Goal: Complete application form

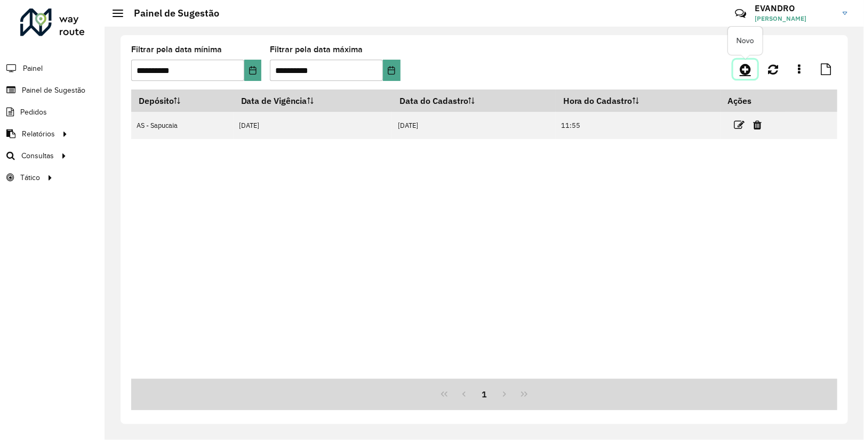
click at [741, 68] on icon at bounding box center [745, 69] width 11 height 13
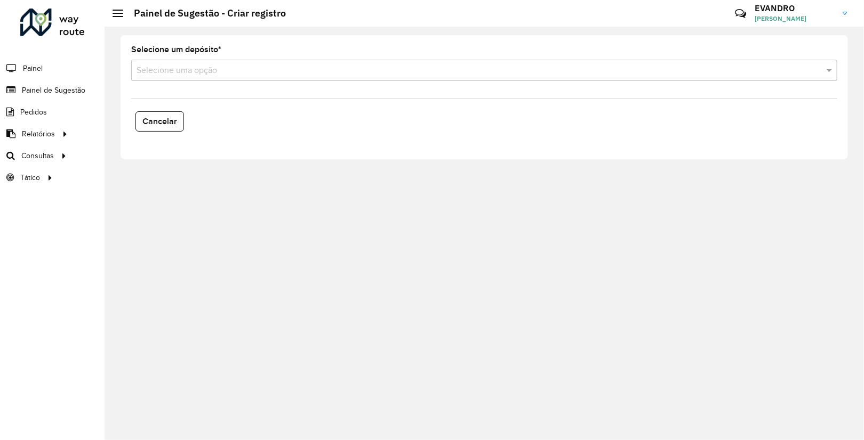
click at [449, 71] on input "text" at bounding box center [473, 71] width 674 height 13
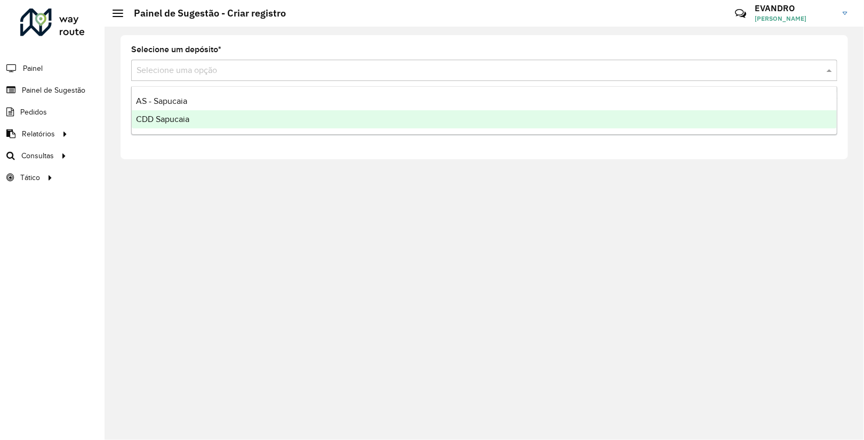
click at [225, 114] on div "CDD Sapucaia" at bounding box center [484, 119] width 705 height 18
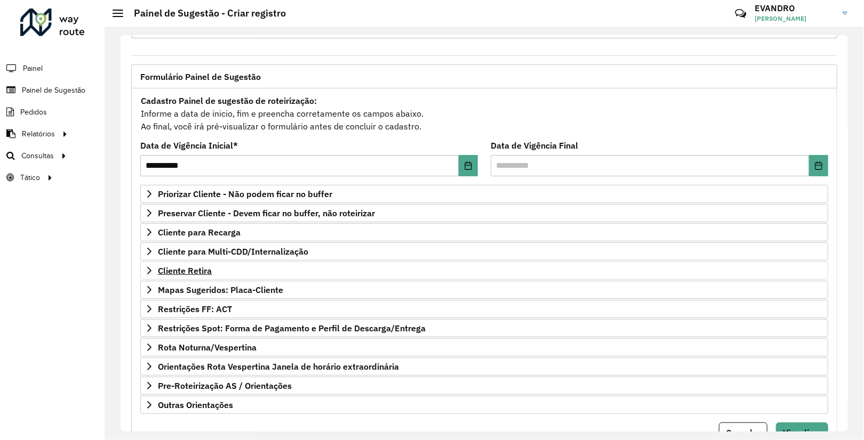
scroll to position [45, 0]
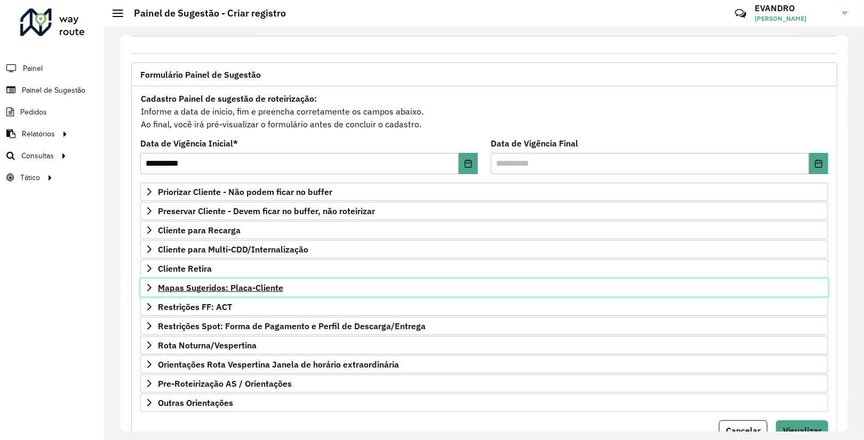
click at [203, 286] on span "Mapas Sugeridos: Placa-Cliente" at bounding box center [220, 288] width 125 height 9
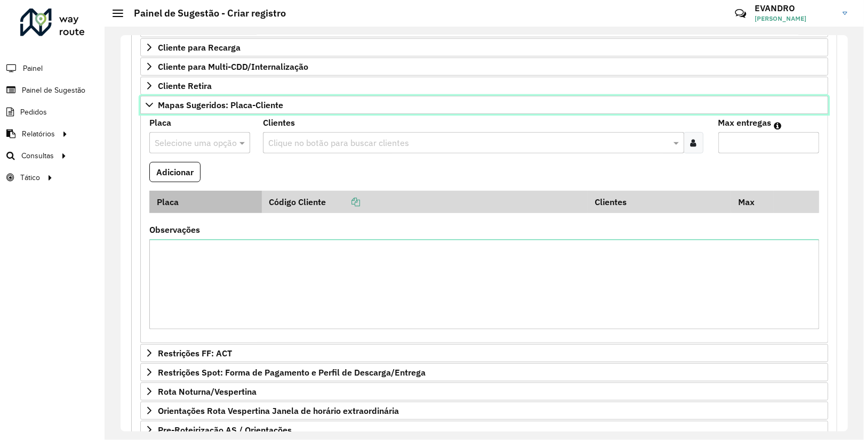
scroll to position [231, 0]
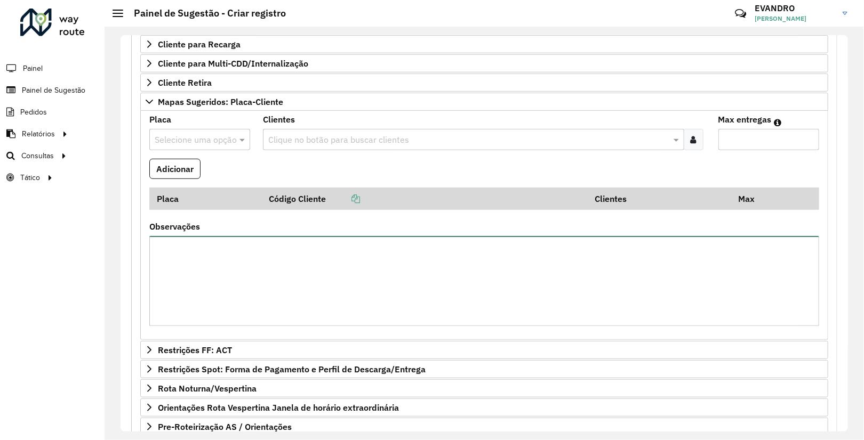
click at [222, 295] on textarea "Observações" at bounding box center [484, 281] width 670 height 90
paste textarea "******"
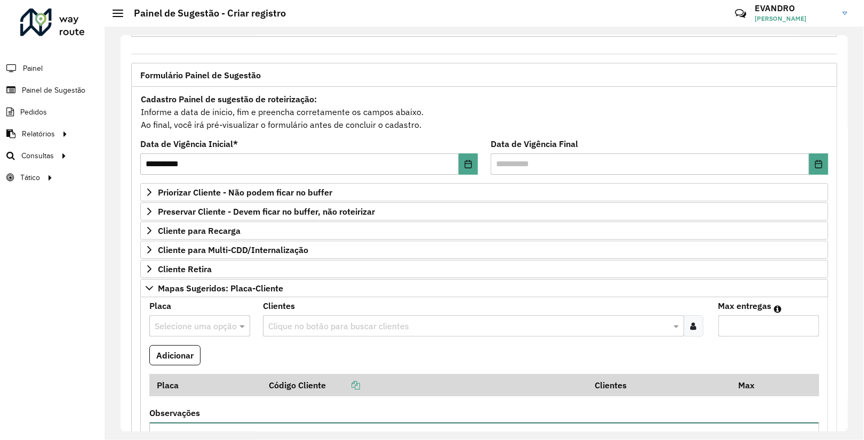
scroll to position [43, 0]
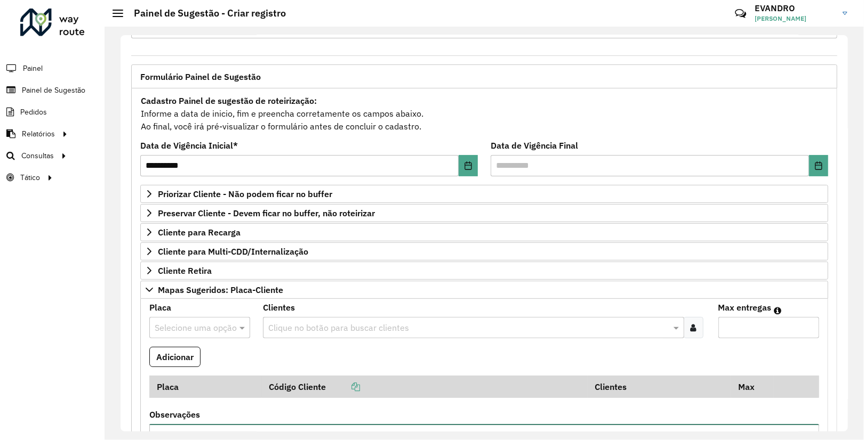
type textarea "**********"
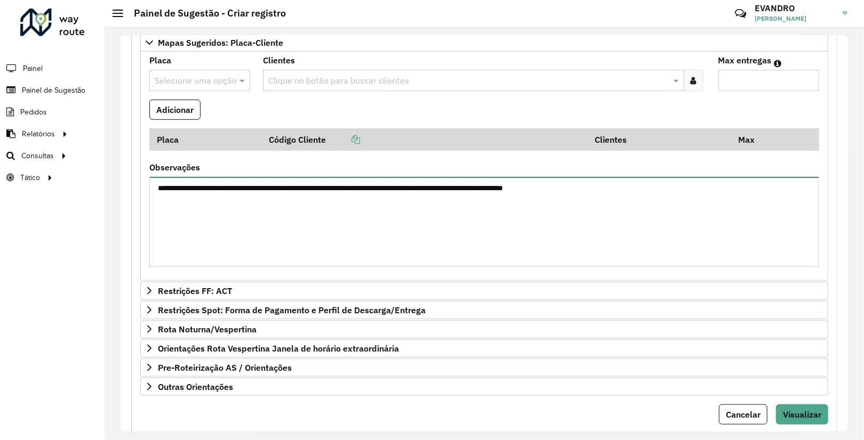
scroll to position [300, 0]
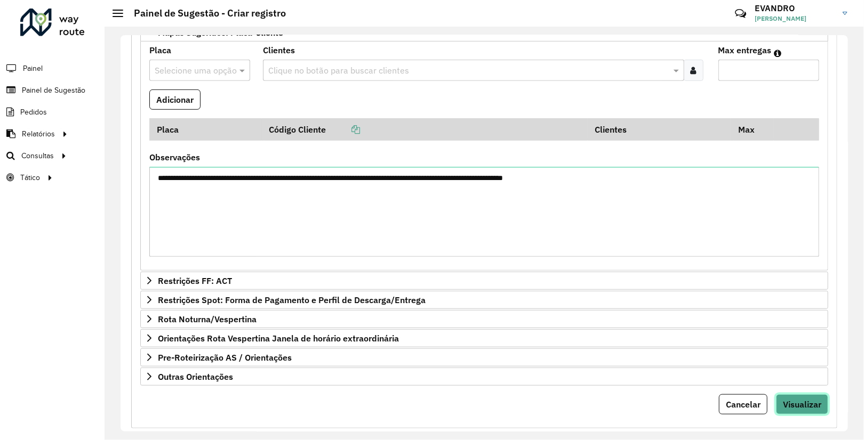
click at [786, 404] on span "Visualizar" at bounding box center [802, 404] width 38 height 11
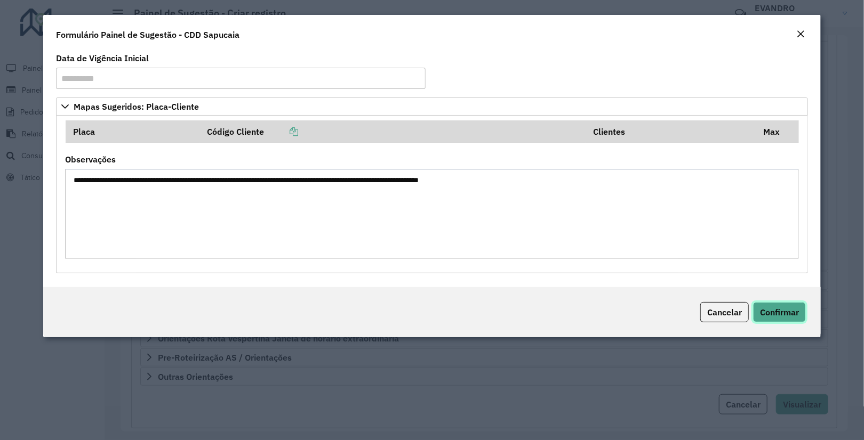
click at [798, 314] on span "Confirmar" at bounding box center [779, 312] width 39 height 11
